Goal: Obtain resource: Download file/media

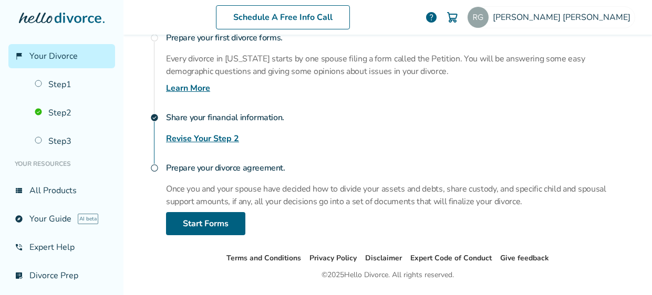
scroll to position [207, 0]
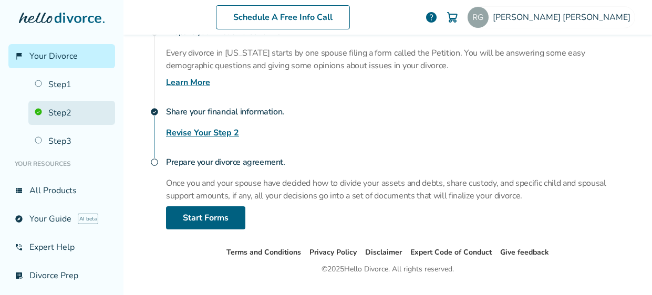
click at [67, 113] on link "Step 2" at bounding box center [71, 113] width 87 height 24
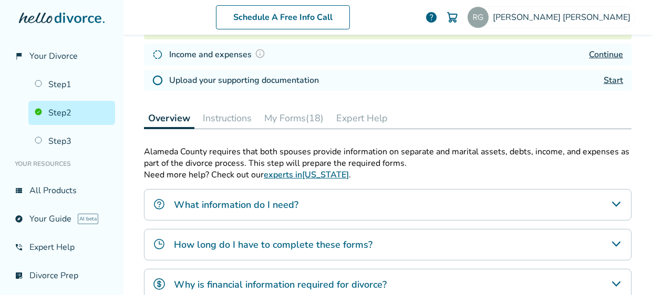
scroll to position [238, 0]
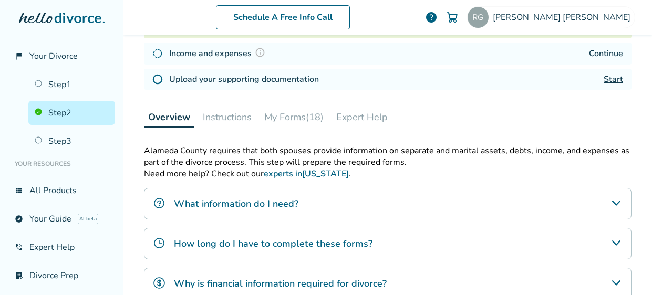
click at [302, 116] on button "My Forms (18)" at bounding box center [294, 117] width 68 height 21
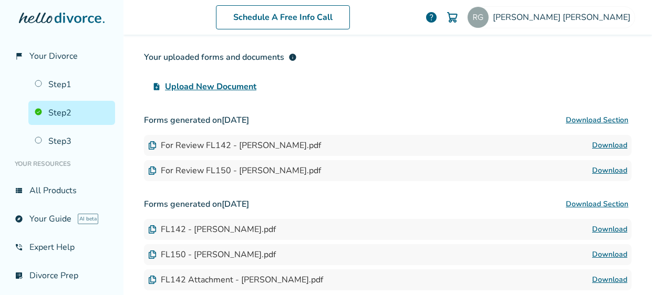
scroll to position [375, 0]
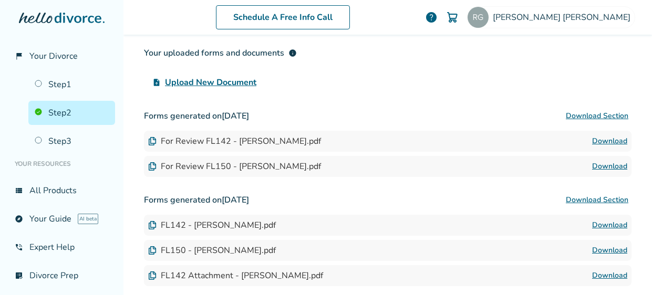
click at [608, 141] on link "Download" at bounding box center [609, 141] width 35 height 13
click at [610, 170] on link "Download" at bounding box center [609, 166] width 35 height 13
